Goal: Task Accomplishment & Management: Manage account settings

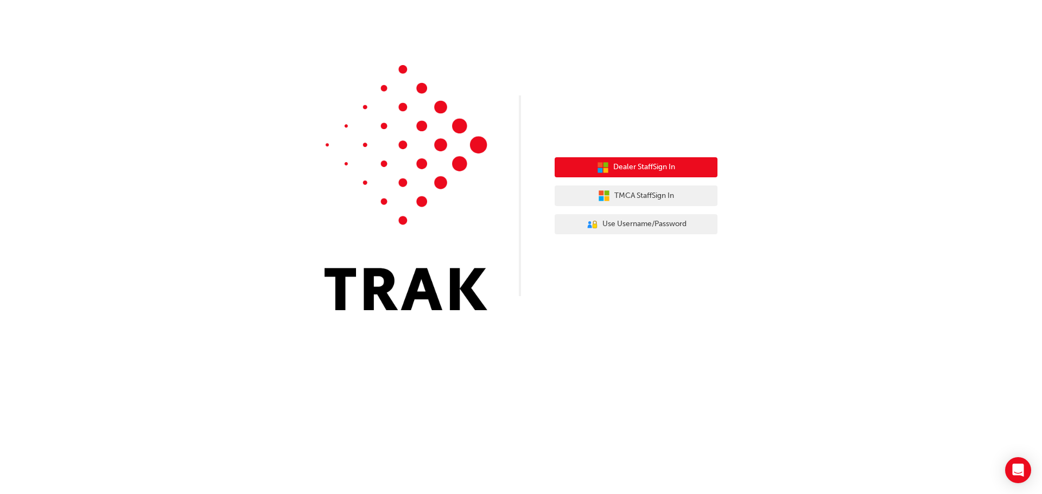
click at [667, 167] on span "Dealer Staff Sign In" at bounding box center [644, 167] width 62 height 12
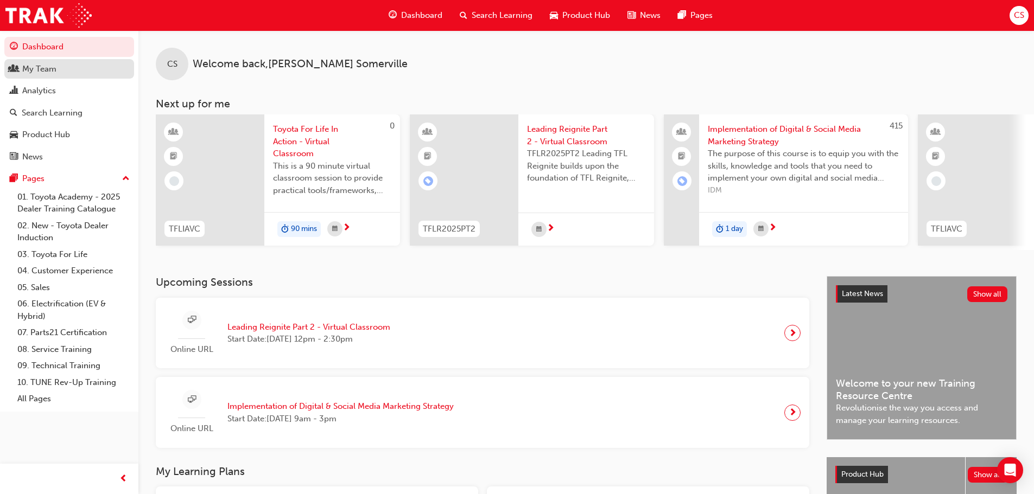
click at [50, 74] on div "My Team" at bounding box center [39, 69] width 34 height 12
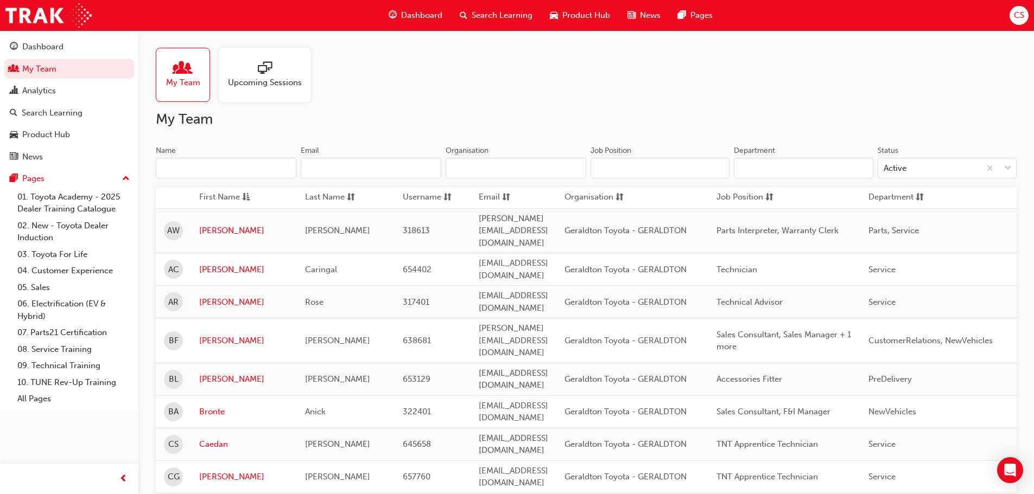
click at [185, 170] on input "Name" at bounding box center [226, 168] width 141 height 21
click at [211, 296] on link "[PERSON_NAME]" at bounding box center [244, 302] width 90 height 12
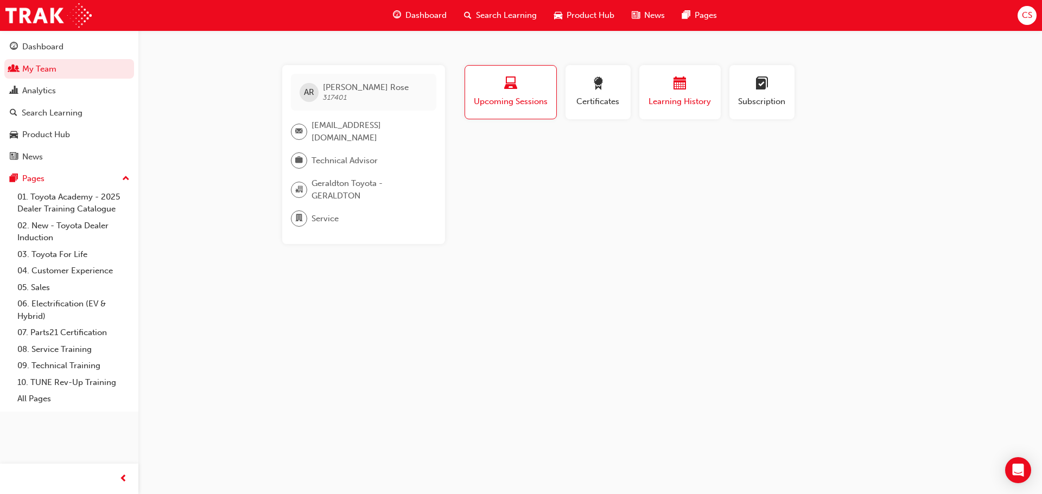
click at [684, 103] on span "Learning History" at bounding box center [679, 102] width 65 height 12
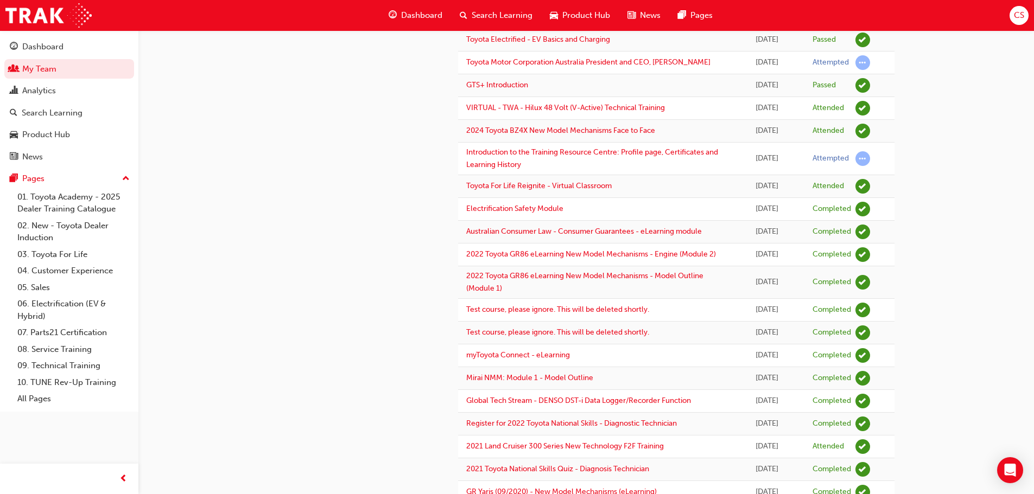
scroll to position [271, 0]
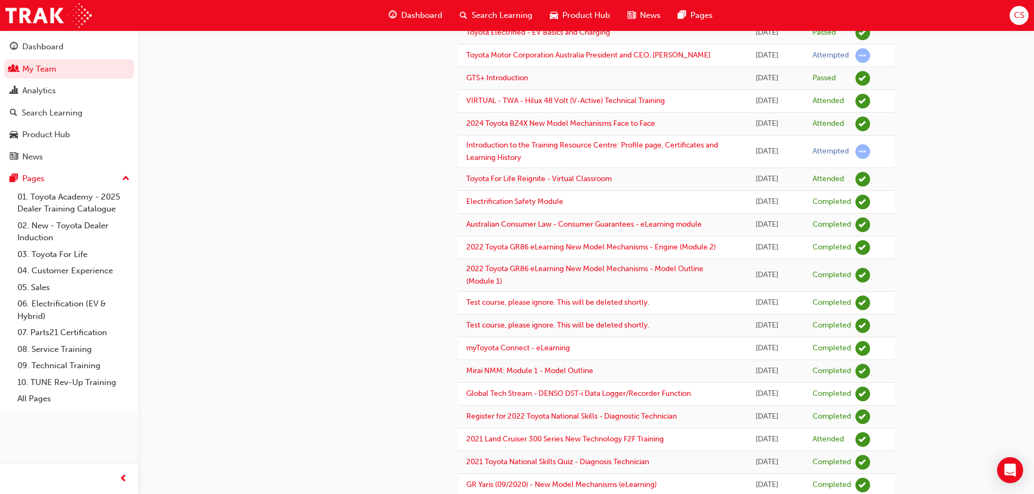
click at [1018, 12] on span "CS" at bounding box center [1019, 15] width 10 height 12
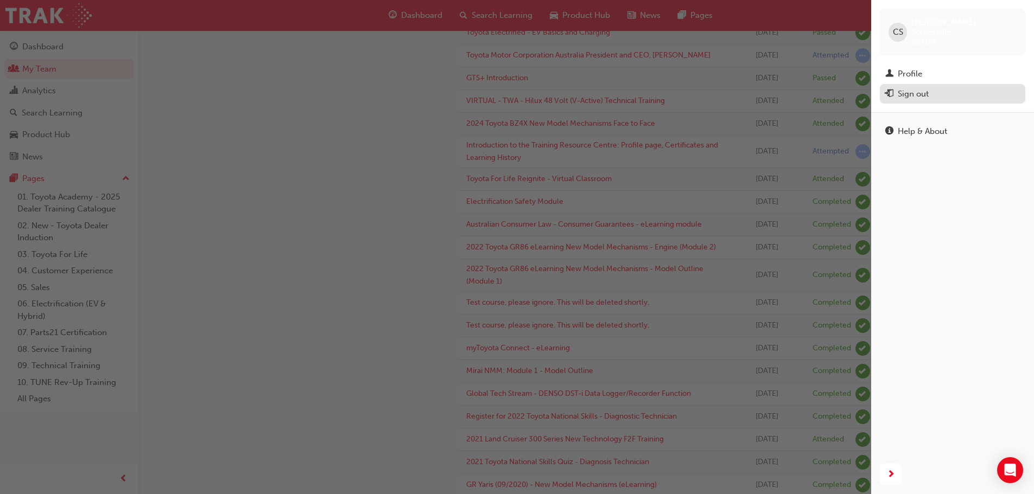
click at [935, 87] on div "Sign out" at bounding box center [952, 94] width 135 height 14
